Goal: Task Accomplishment & Management: Manage account settings

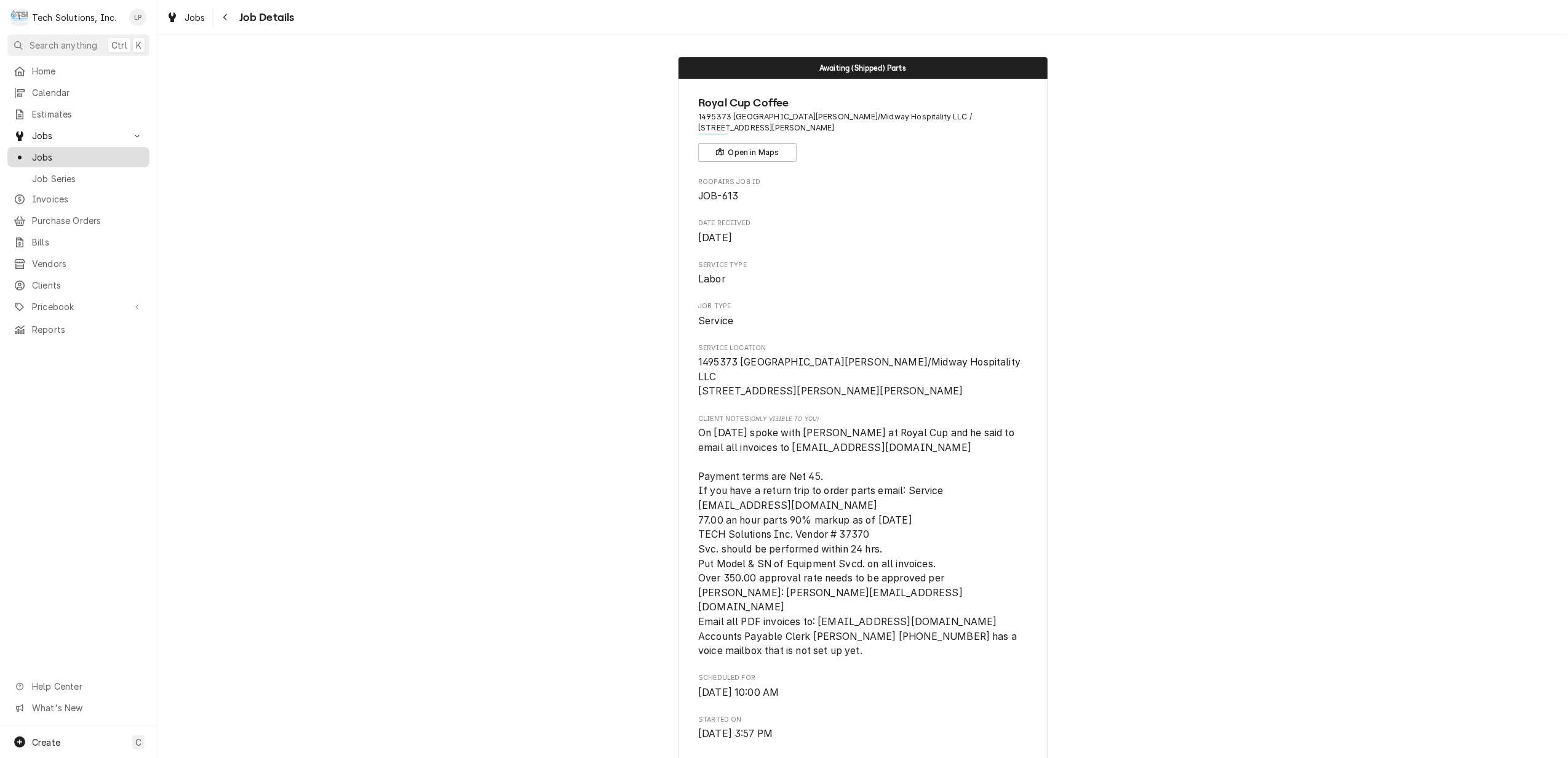
click at [57, 153] on span "Jobs" at bounding box center [87, 157] width 111 height 13
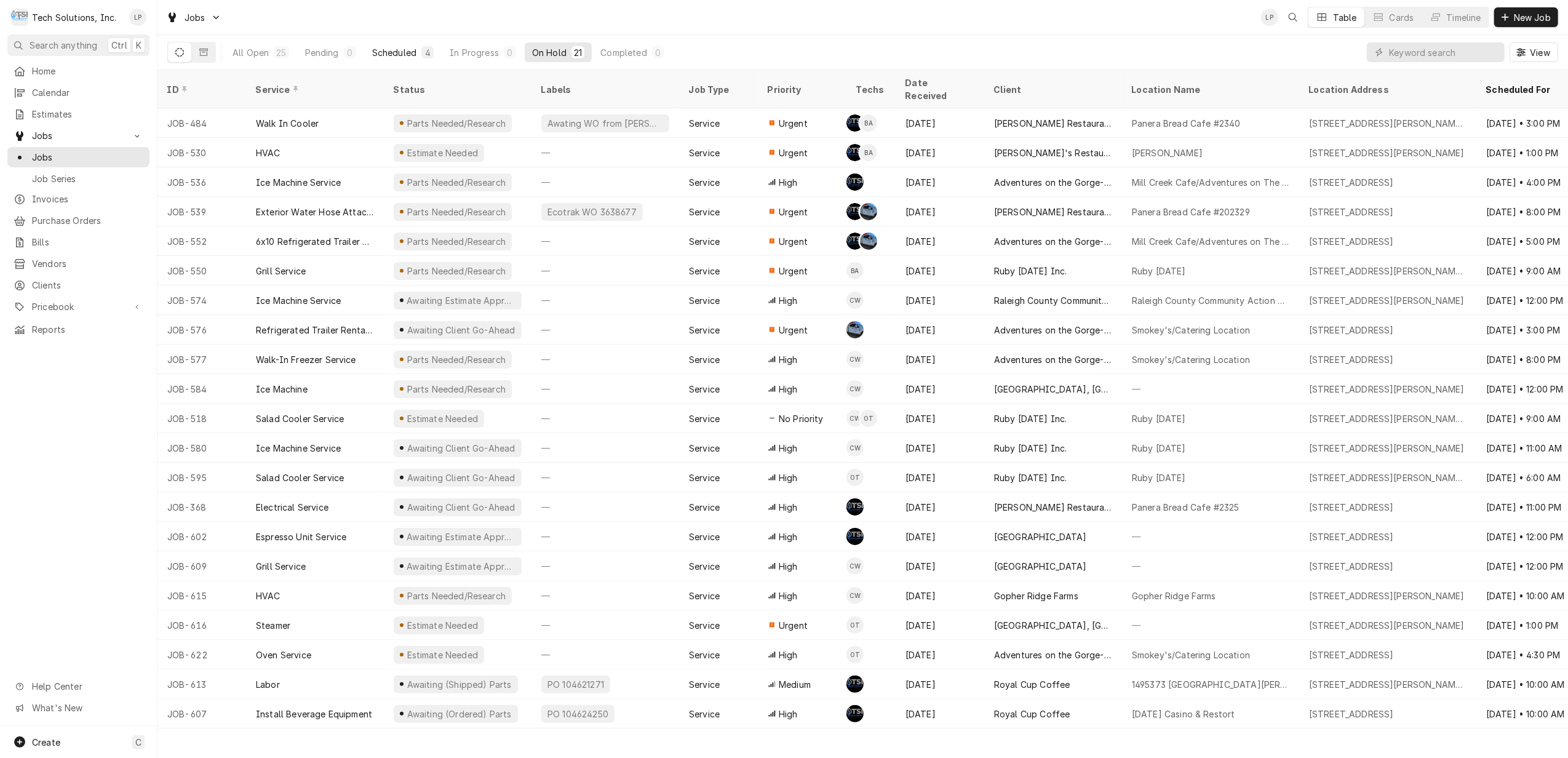
click at [393, 57] on div "Scheduled" at bounding box center [394, 52] width 44 height 13
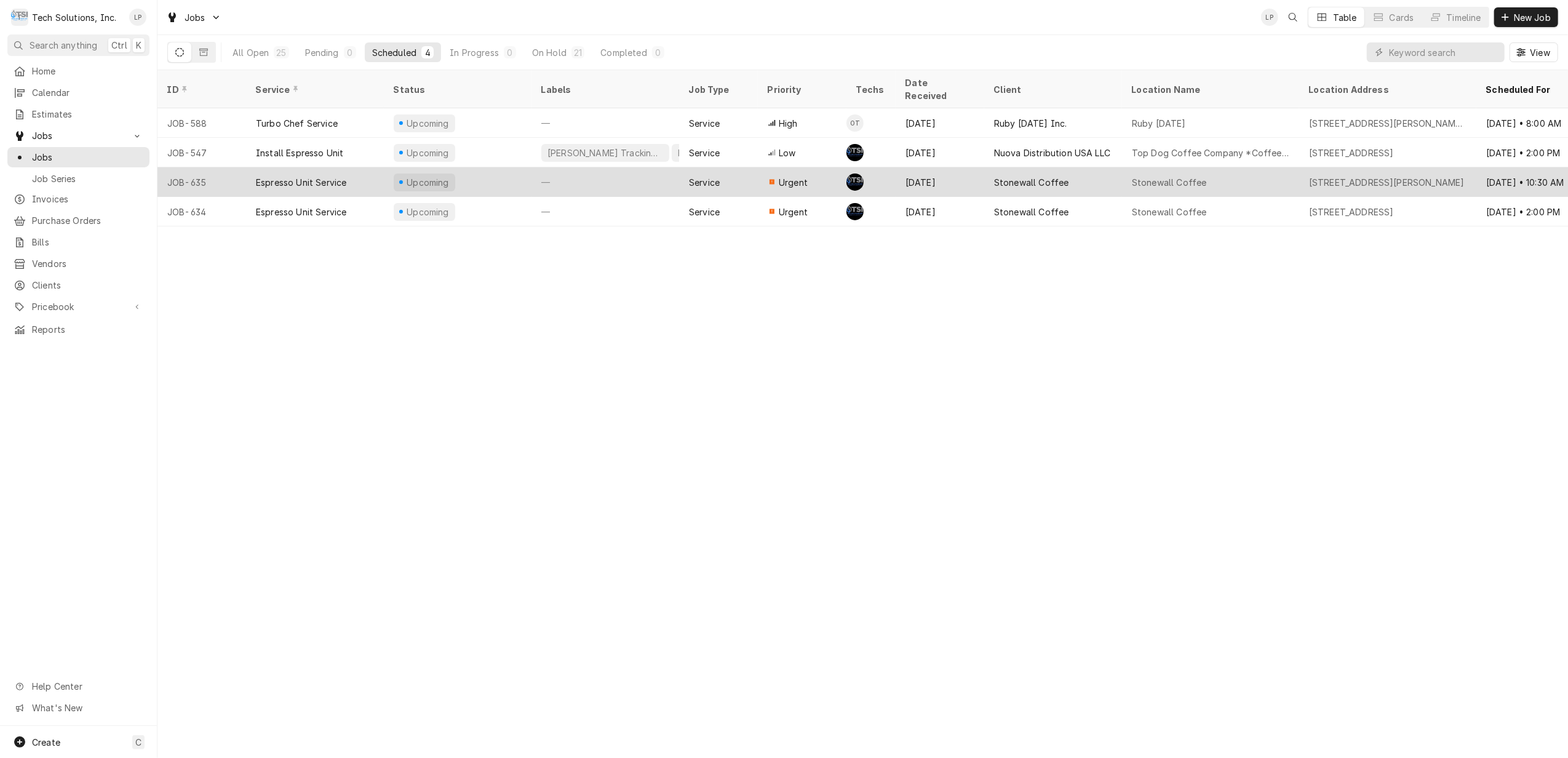
click at [621, 167] on div "—" at bounding box center [605, 182] width 148 height 29
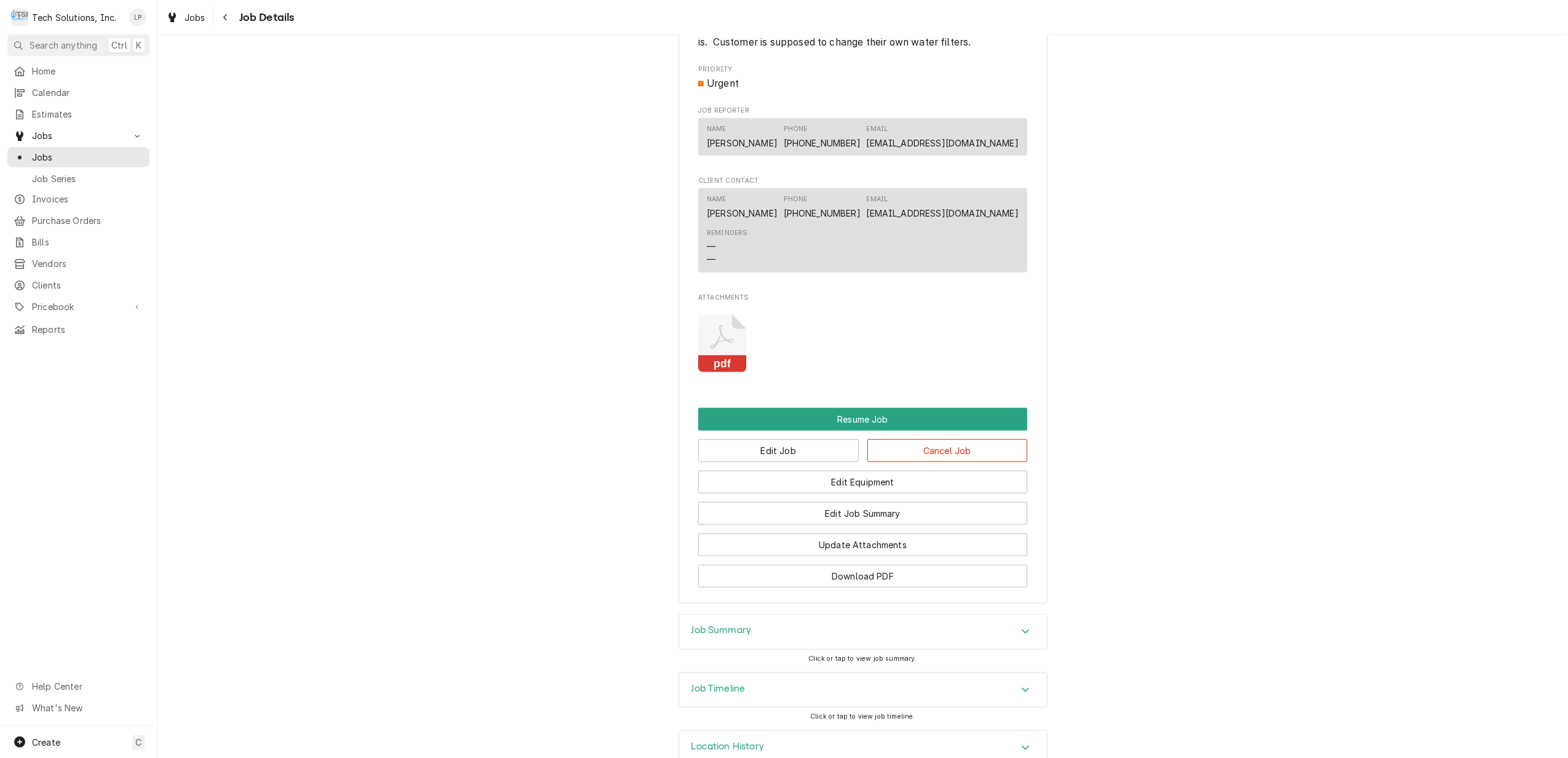
scroll to position [1016, 0]
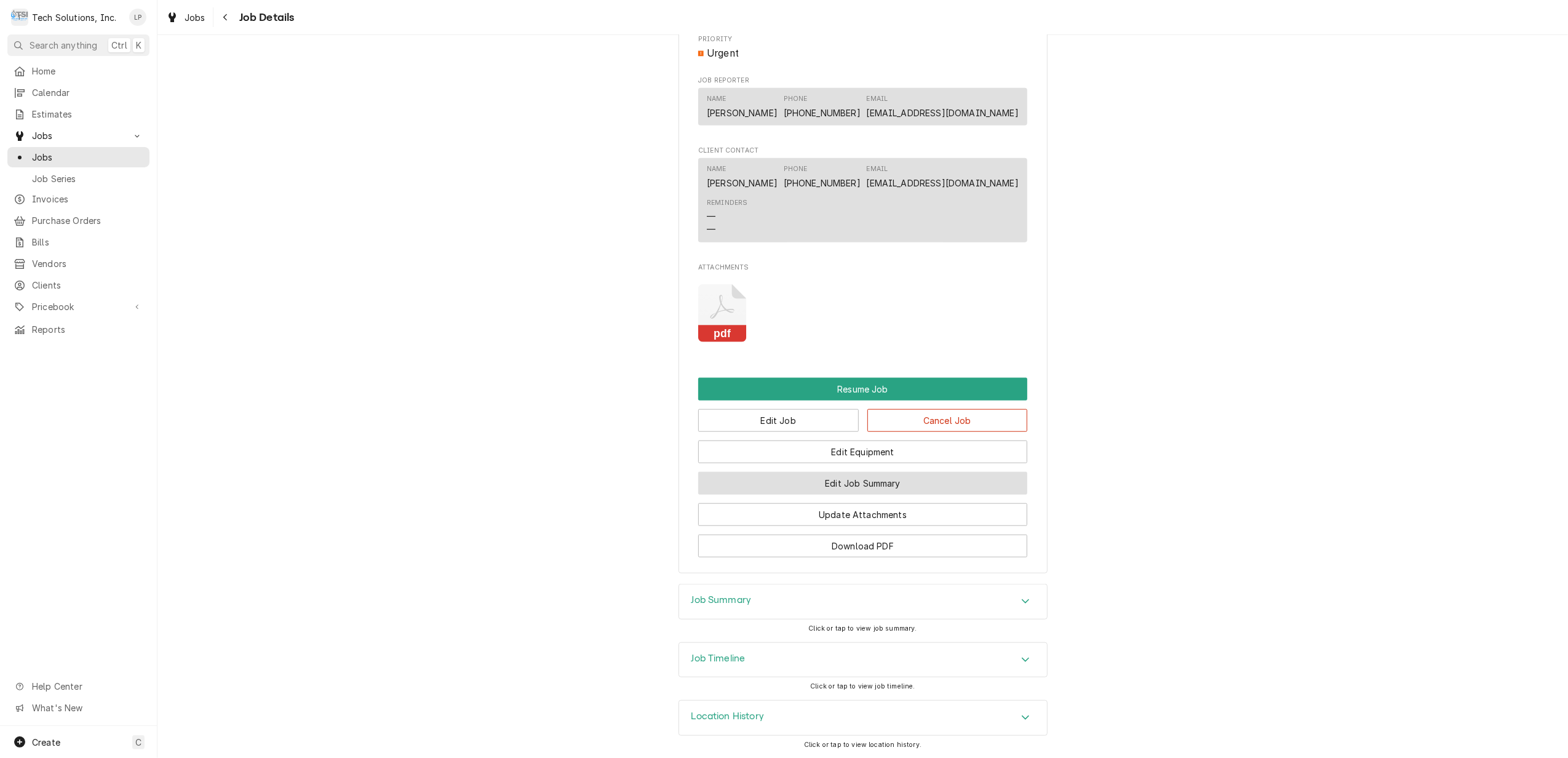
click at [869, 480] on button "Edit Job Summary" at bounding box center [863, 483] width 329 height 22
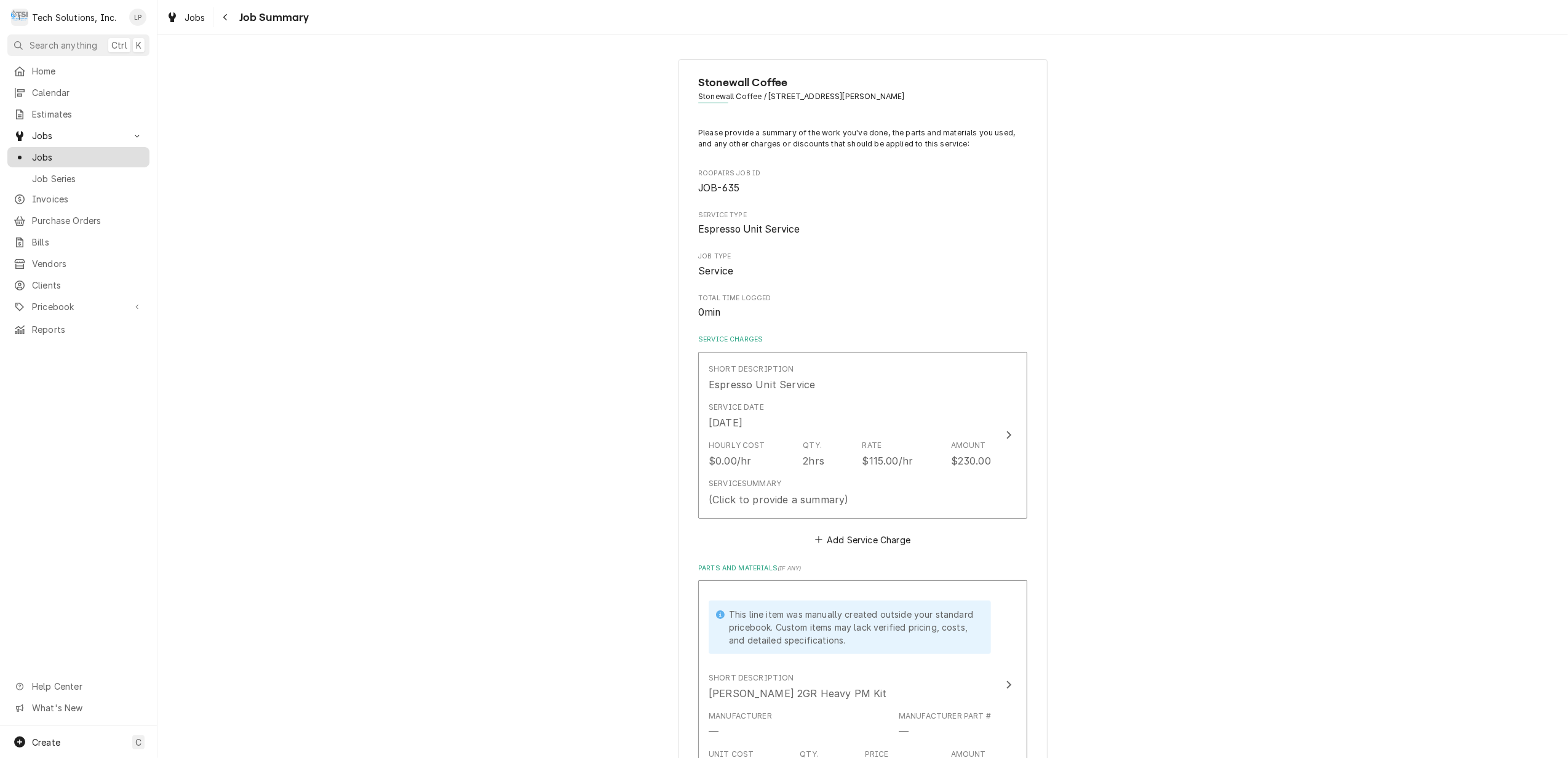
click at [31, 151] on div "Jobs" at bounding box center [79, 157] width 130 height 13
